Goal: Communication & Community: Answer question/provide support

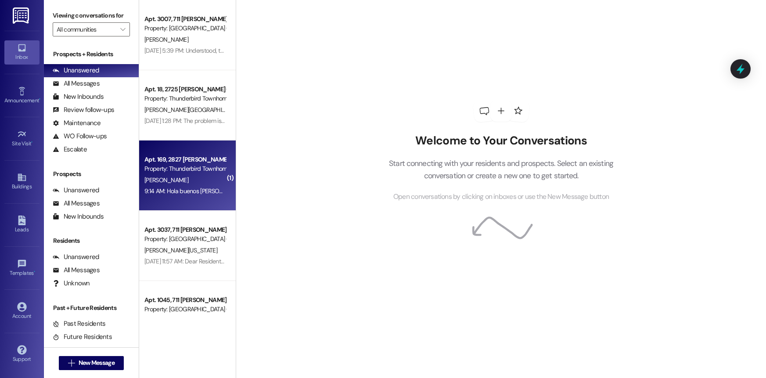
click at [198, 195] on div "9:14 AM: Hola buenos dias perdón a qué hora habré la oficina 9:14 AM: Hola buen…" at bounding box center [239, 191] width 190 height 8
click at [173, 176] on div "[PERSON_NAME]" at bounding box center [185, 180] width 83 height 11
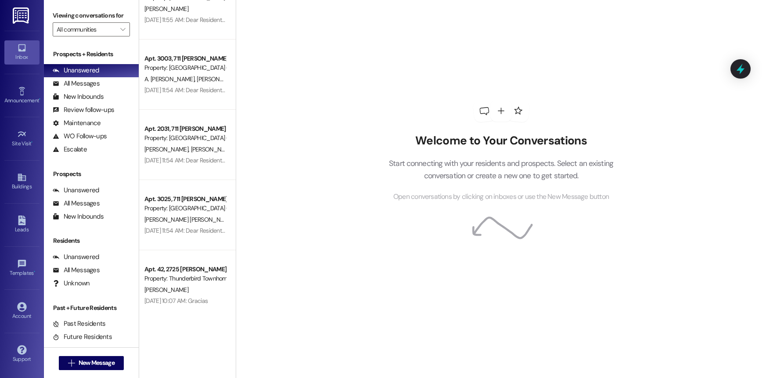
scroll to position [378, 0]
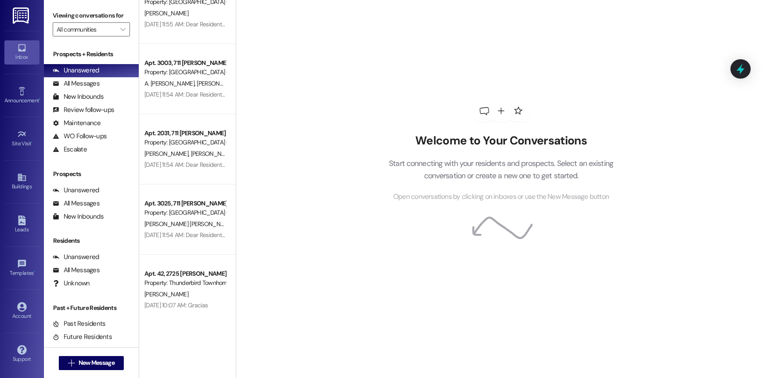
drag, startPoint x: 301, startPoint y: 63, endPoint x: 412, endPoint y: 5, distance: 124.9
click at [310, 59] on div "Welcome to Your Conversations Start connecting with your residents and prospect…" at bounding box center [501, 189] width 530 height 378
